Goal: Browse casually

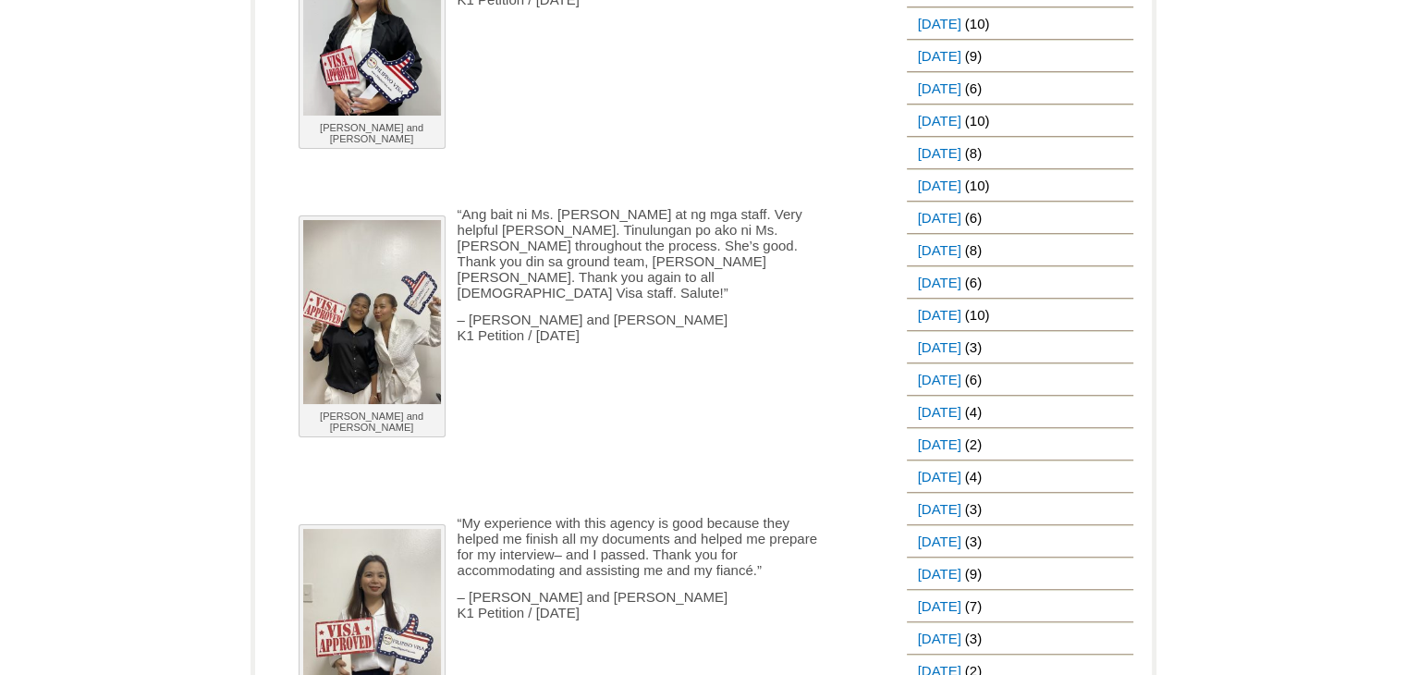
scroll to position [1017, 0]
